Goal: Navigation & Orientation: Find specific page/section

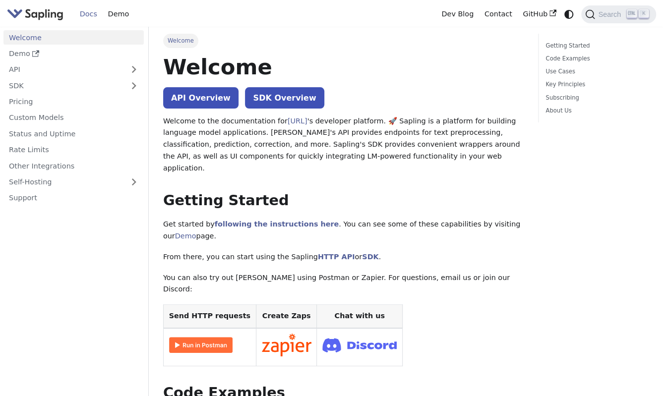
click at [36, 15] on img "Main" at bounding box center [35, 14] width 57 height 14
click at [126, 11] on link "Demo" at bounding box center [119, 13] width 32 height 15
